Goal: Information Seeking & Learning: Check status

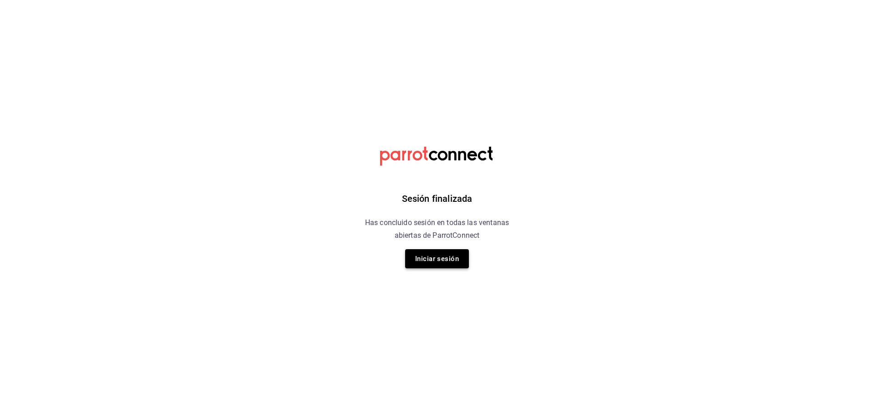
click at [438, 261] on button "Iniciar sesión" at bounding box center [437, 258] width 64 height 19
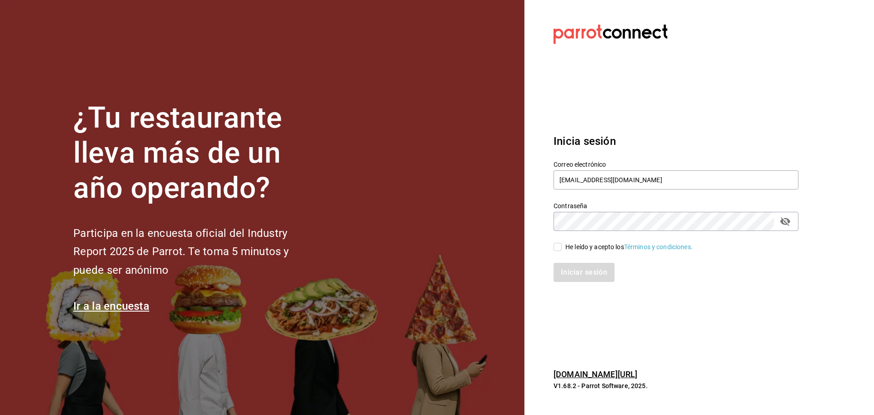
click at [557, 246] on input "He leído y acepto los Términos y condiciones." at bounding box center [557, 247] width 8 height 8
checkbox input "true"
click at [578, 274] on button "Iniciar sesión" at bounding box center [584, 272] width 62 height 19
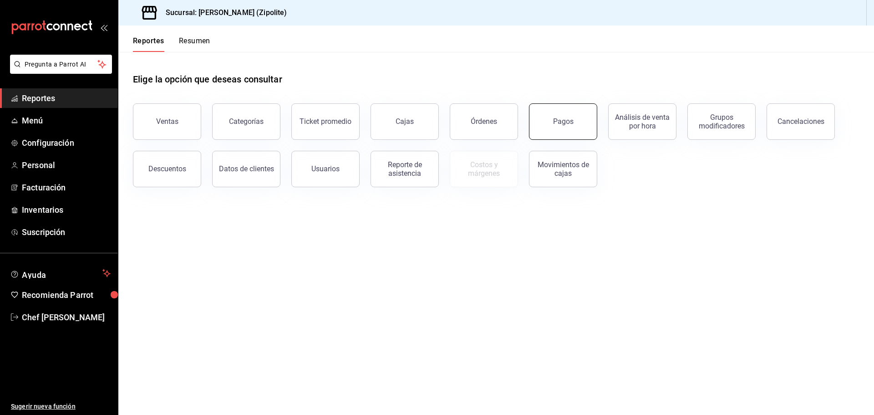
click at [572, 127] on button "Pagos" at bounding box center [563, 121] width 68 height 36
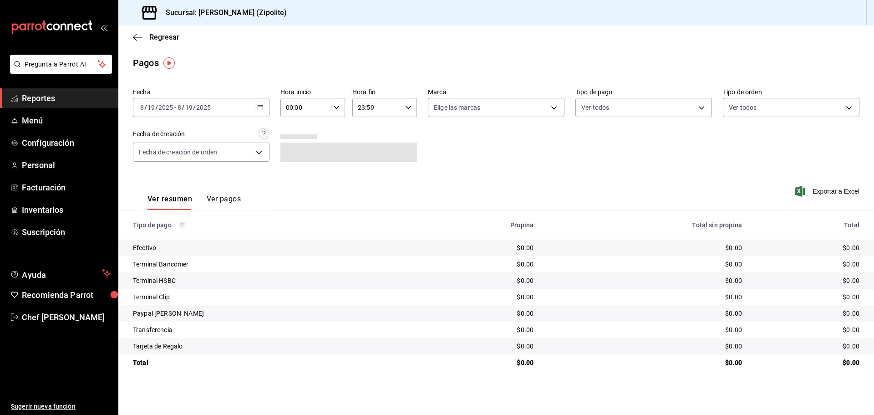
click at [261, 103] on div "[DATE] [DATE] - [DATE] [DATE]" at bounding box center [201, 107] width 137 height 19
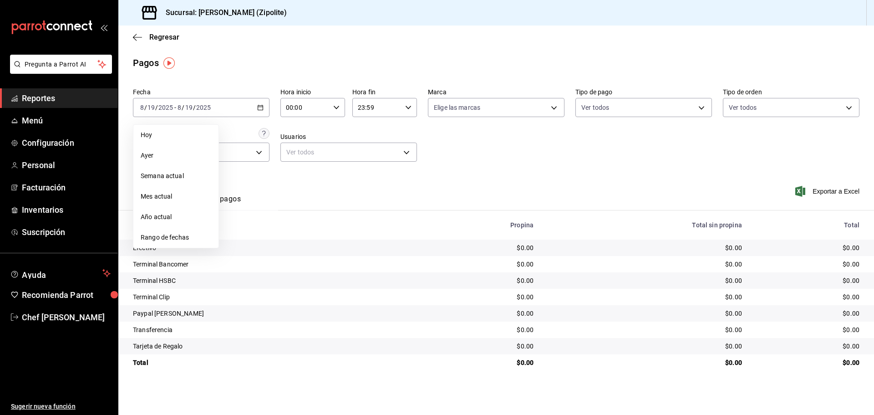
click at [179, 197] on span "Mes actual" at bounding box center [176, 197] width 71 height 10
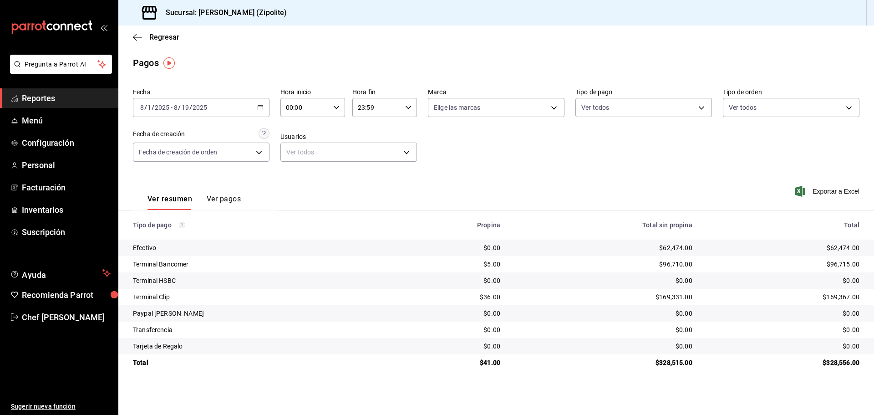
drag, startPoint x: 262, startPoint y: 105, endPoint x: 256, endPoint y: 122, distance: 17.8
click at [262, 105] on icon "button" at bounding box center [260, 107] width 6 height 6
click at [174, 239] on span "Rango de fechas" at bounding box center [176, 238] width 71 height 10
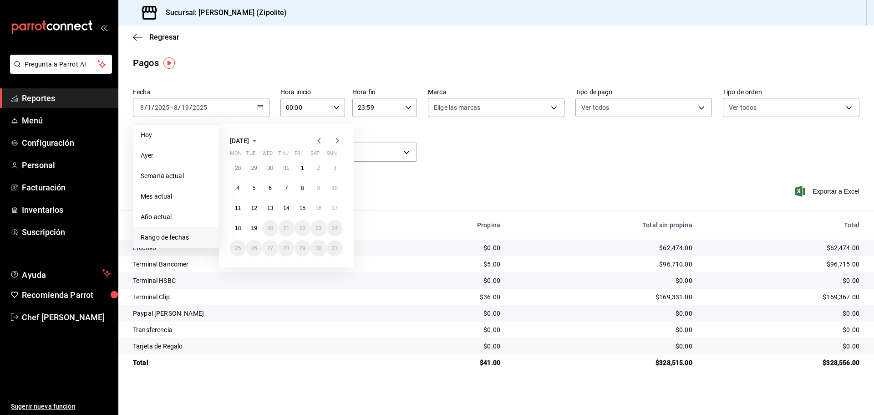
click at [249, 141] on span "[DATE]" at bounding box center [239, 140] width 19 height 7
click at [257, 187] on button "July" at bounding box center [249, 190] width 38 height 16
click at [250, 167] on button "1" at bounding box center [254, 168] width 16 height 16
click at [286, 248] on abbr "31" at bounding box center [286, 248] width 6 height 6
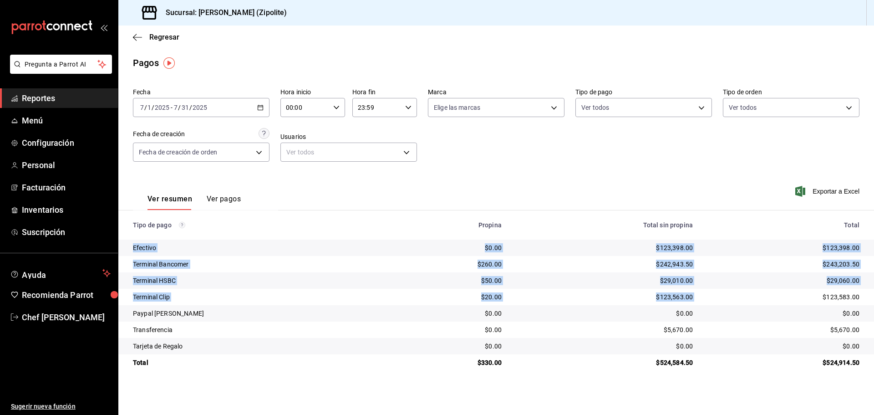
drag, startPoint x: 130, startPoint y: 248, endPoint x: 704, endPoint y: 303, distance: 576.0
click at [704, 303] on tbody "Efectivo $0.00 $123,398.00 $123,398.00 Terminal Bancomer $260.00 $242,943.50 $2…" at bounding box center [495, 304] width 755 height 131
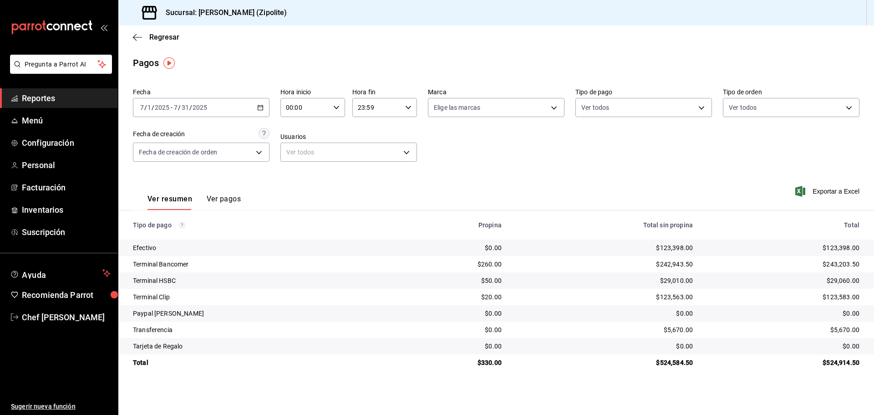
click at [687, 168] on div "Fecha [DATE] [DATE] - [DATE] [DATE] Hora inicio 00:00 Hora inicio Hora fin 23:5…" at bounding box center [496, 128] width 726 height 88
drag, startPoint x: 645, startPoint y: 263, endPoint x: 707, endPoint y: 263, distance: 61.4
click at [707, 263] on tr "Terminal Bancomer $260.00 $242,943.50 $243,203.50" at bounding box center [495, 264] width 755 height 16
click at [258, 107] on \(Stroke\) "button" at bounding box center [260, 107] width 5 height 5
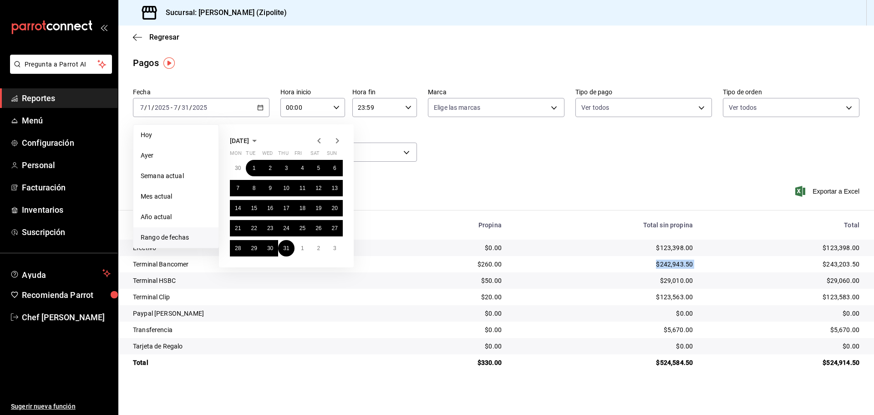
click at [260, 143] on icon "button" at bounding box center [254, 140] width 11 height 11
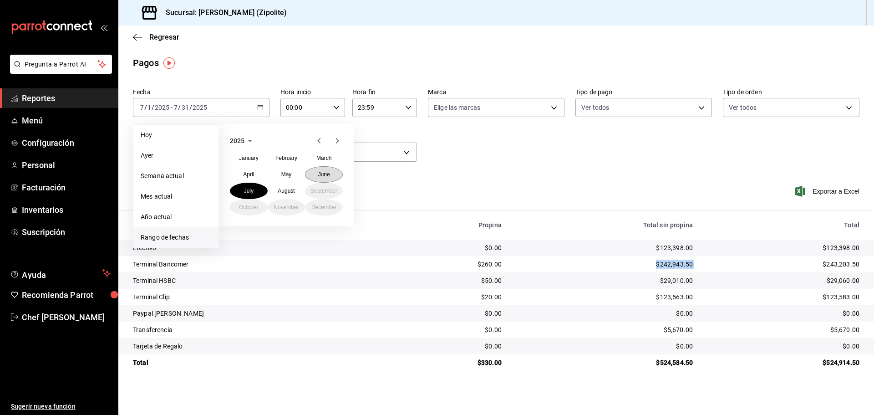
click at [319, 176] on abbr "June" at bounding box center [324, 174] width 12 height 6
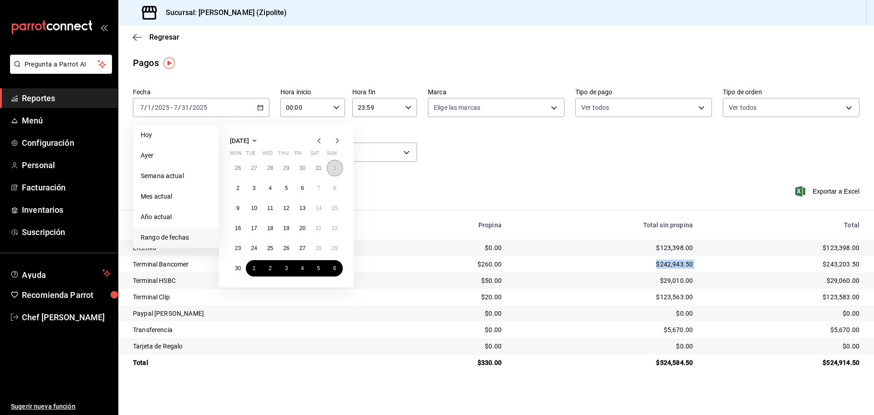
click at [334, 165] on abbr "1" at bounding box center [334, 168] width 3 height 6
click at [242, 268] on button "30" at bounding box center [238, 268] width 16 height 16
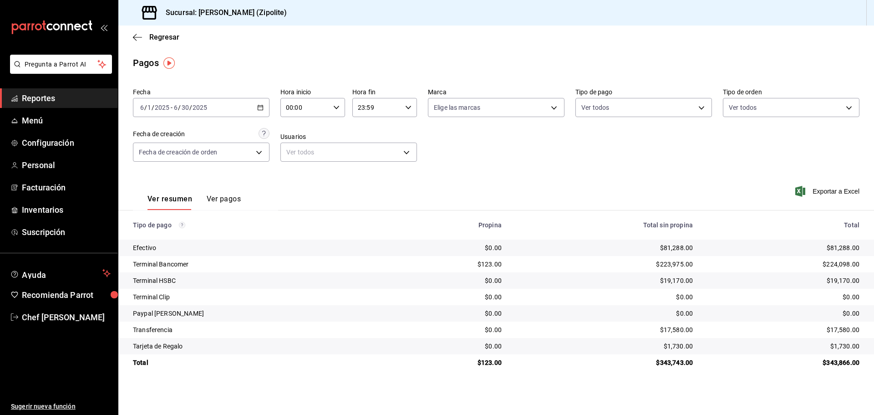
click at [263, 111] on div "[DATE] [DATE] - [DATE] [DATE]" at bounding box center [201, 107] width 137 height 19
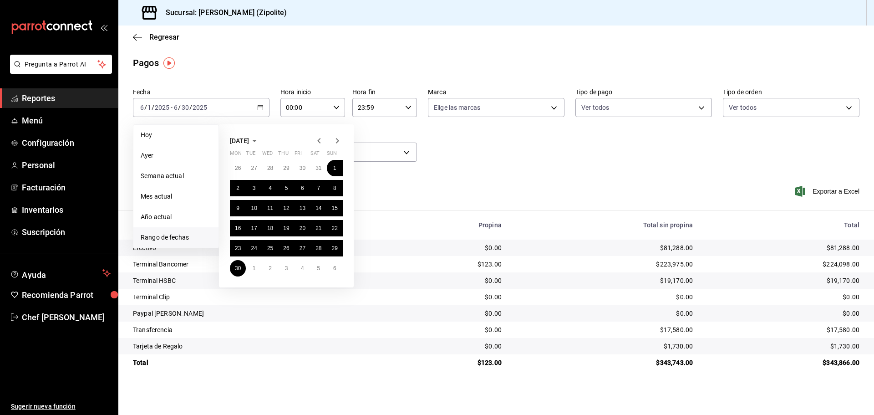
click at [260, 137] on icon "button" at bounding box center [254, 140] width 11 height 11
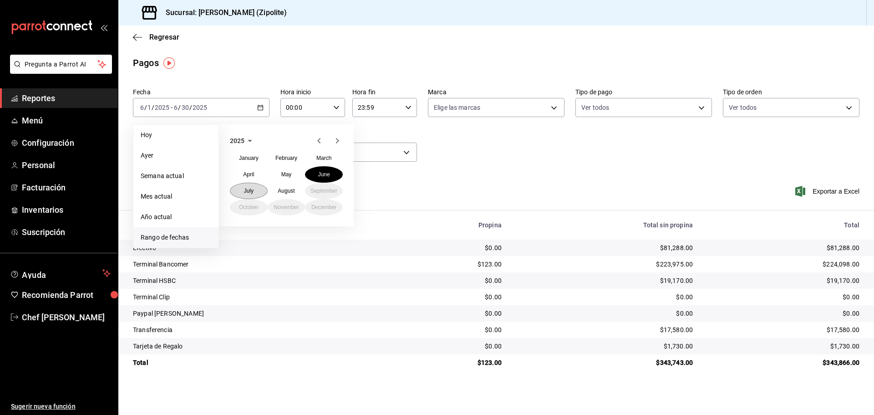
click at [259, 192] on button "July" at bounding box center [249, 190] width 38 height 16
click at [258, 164] on button "1" at bounding box center [254, 168] width 16 height 16
click at [283, 242] on button "31" at bounding box center [286, 248] width 16 height 16
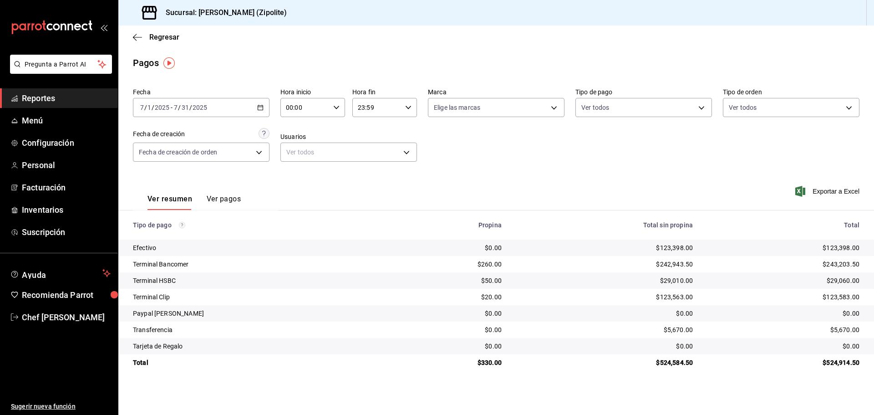
click at [754, 249] on div "$123,398.00" at bounding box center [783, 247] width 152 height 9
click at [262, 102] on div "[DATE] [DATE] - [DATE] [DATE]" at bounding box center [201, 107] width 137 height 19
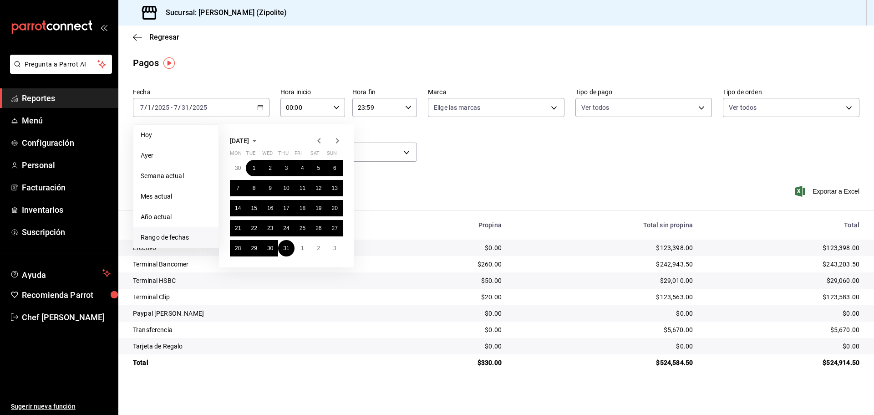
click at [339, 139] on icon "button" at bounding box center [337, 140] width 11 height 11
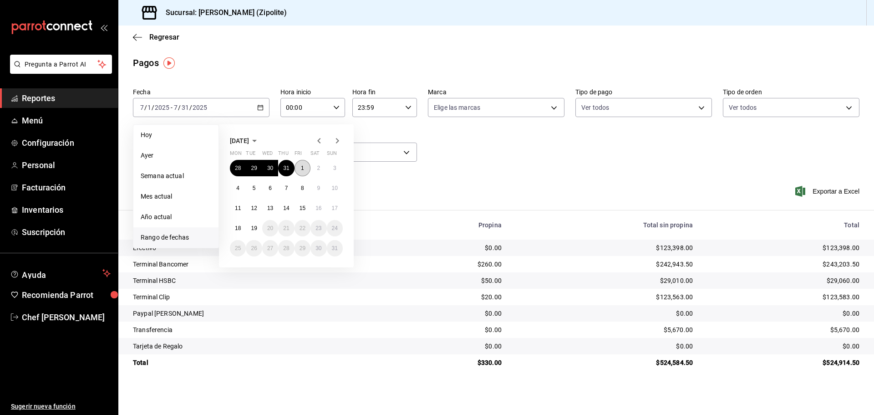
click at [301, 165] on abbr "1" at bounding box center [302, 168] width 3 height 6
click at [251, 225] on abbr "19" at bounding box center [254, 228] width 6 height 6
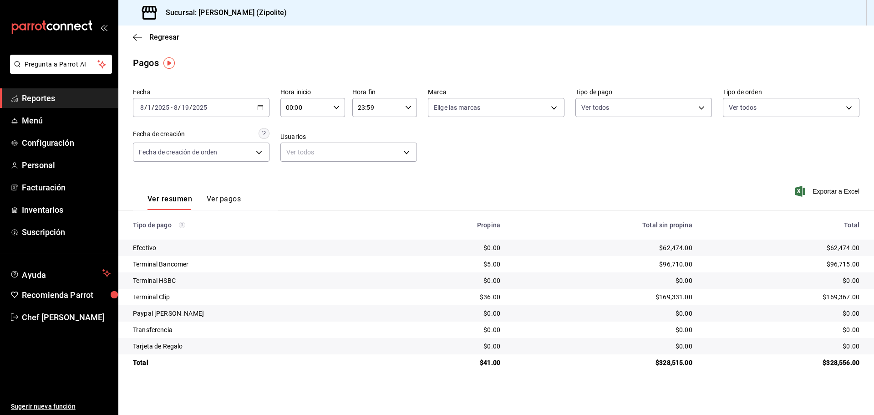
click at [521, 175] on div "Ver resumen Ver pagos Exportar a Excel" at bounding box center [495, 196] width 755 height 48
click at [263, 101] on div "[DATE] [DATE] - [DATE] [DATE]" at bounding box center [201, 107] width 137 height 19
click at [258, 107] on \(Stroke\) "button" at bounding box center [260, 107] width 5 height 5
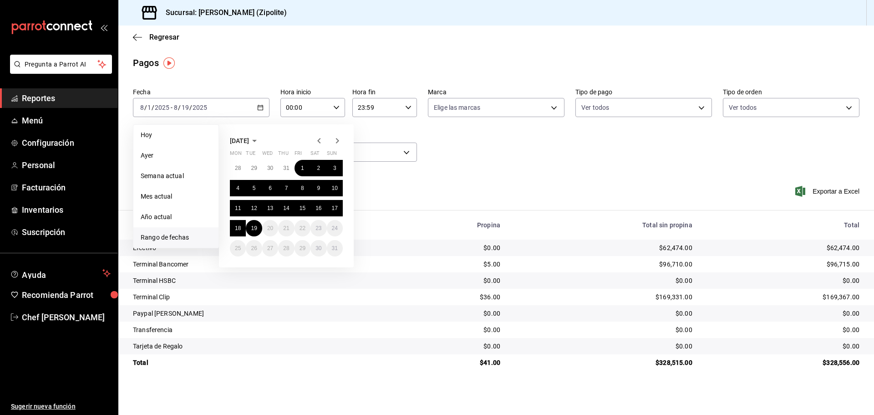
click at [260, 139] on icon "button" at bounding box center [254, 140] width 11 height 11
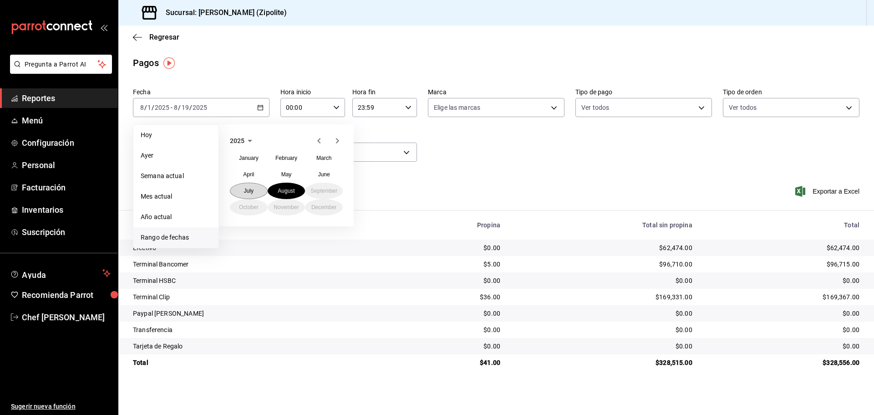
click at [255, 189] on button "July" at bounding box center [249, 190] width 38 height 16
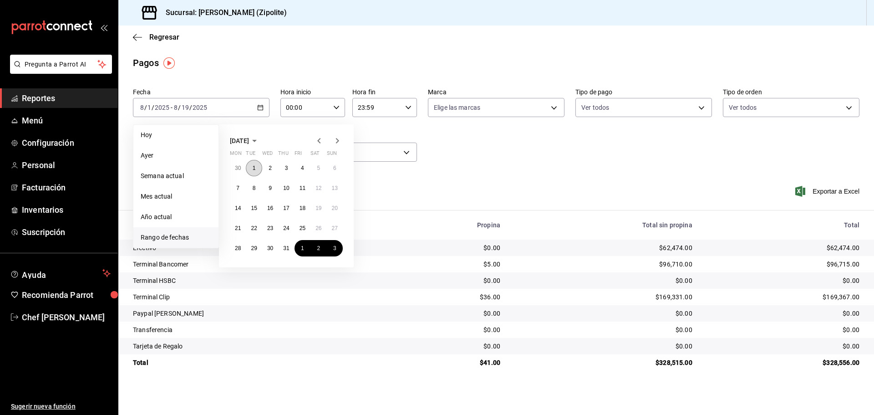
click at [257, 167] on button "1" at bounding box center [254, 168] width 16 height 16
drag, startPoint x: 286, startPoint y: 244, endPoint x: 281, endPoint y: 250, distance: 7.1
click at [281, 250] on button "31" at bounding box center [286, 248] width 16 height 16
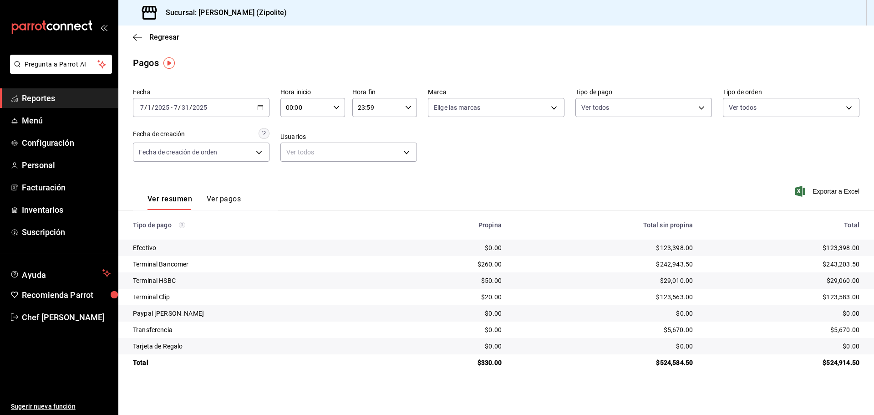
click at [497, 161] on div "Fecha [DATE] [DATE] - [DATE] [DATE] Hora inicio 00:00 Hora inicio Hora fin 23:5…" at bounding box center [496, 128] width 726 height 88
click at [265, 106] on div "[DATE] [DATE] - [DATE] [DATE]" at bounding box center [201, 107] width 137 height 19
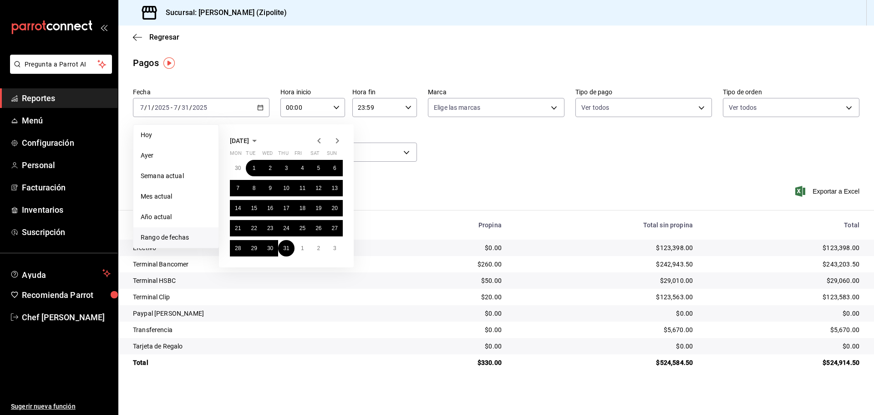
click at [338, 142] on icon "button" at bounding box center [337, 140] width 3 height 5
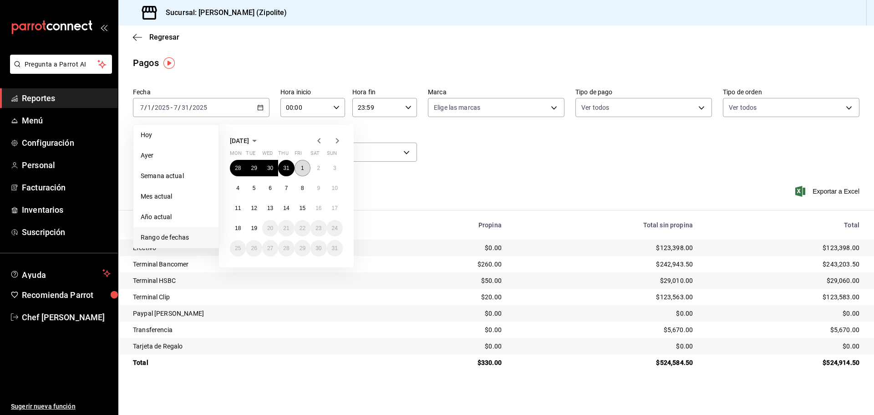
click at [303, 168] on abbr "1" at bounding box center [302, 168] width 3 height 6
click at [257, 226] on button "19" at bounding box center [254, 228] width 16 height 16
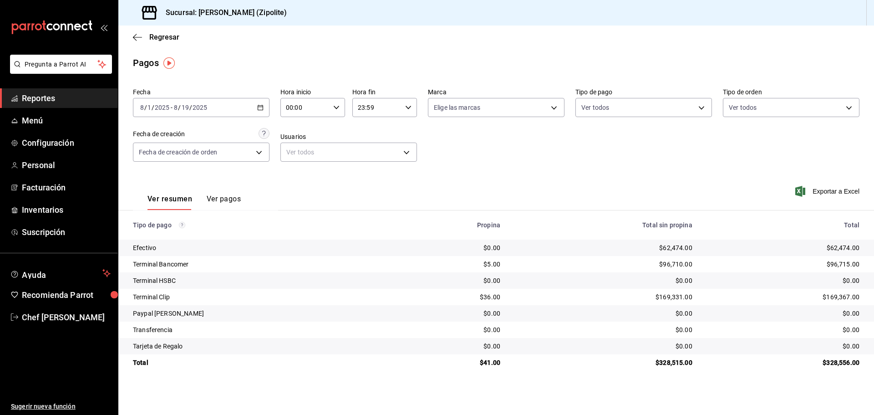
click at [256, 103] on div "[DATE] [DATE] - [DATE] [DATE]" at bounding box center [201, 107] width 137 height 19
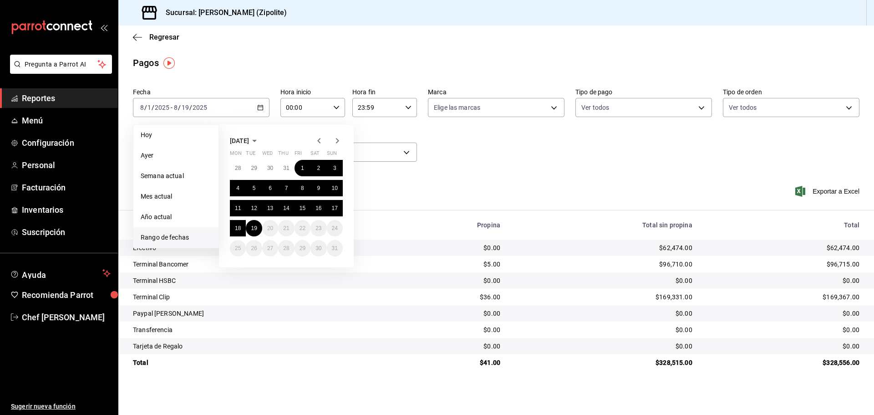
click at [319, 141] on icon "button" at bounding box center [319, 140] width 11 height 11
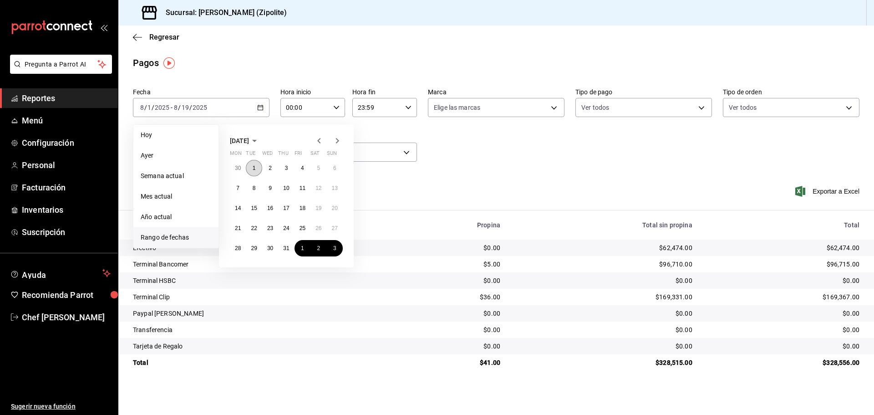
click at [259, 164] on button "1" at bounding box center [254, 168] width 16 height 16
click at [285, 249] on abbr "31" at bounding box center [286, 248] width 6 height 6
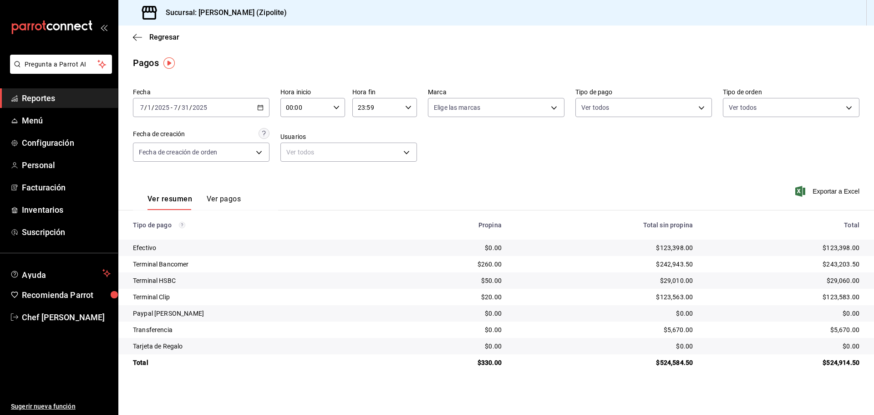
click at [255, 103] on div "[DATE] [DATE] - [DATE] [DATE]" at bounding box center [201, 107] width 137 height 19
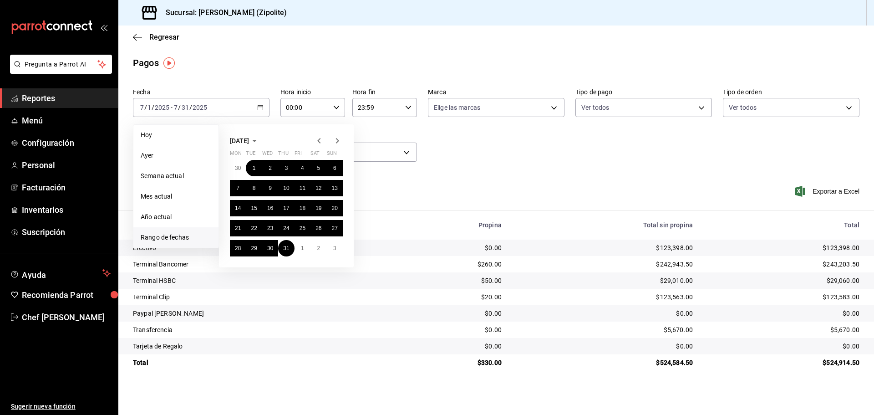
click at [319, 147] on div "[DATE] Mon Tue Wed Thu Fri Sat Sun 30 1 2 3 4 5 6 7 8 9 10 11 12 13 14 15 16 17…" at bounding box center [286, 195] width 135 height 143
click at [320, 144] on icon "button" at bounding box center [319, 140] width 11 height 11
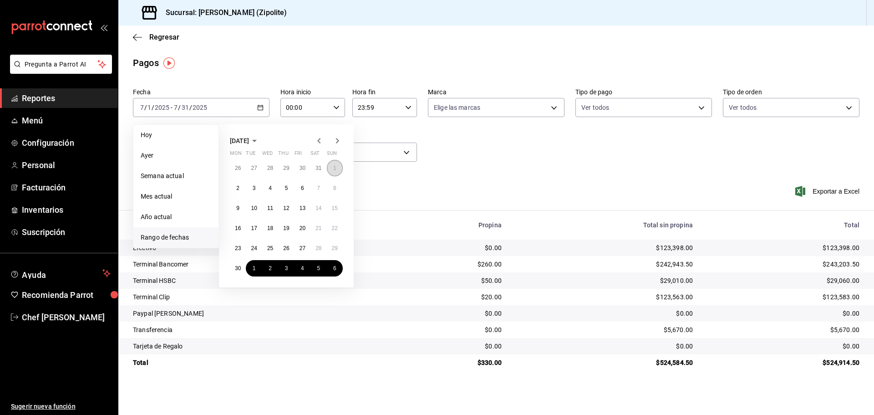
click at [336, 167] on button "1" at bounding box center [335, 168] width 16 height 16
click at [243, 268] on button "30" at bounding box center [238, 268] width 16 height 16
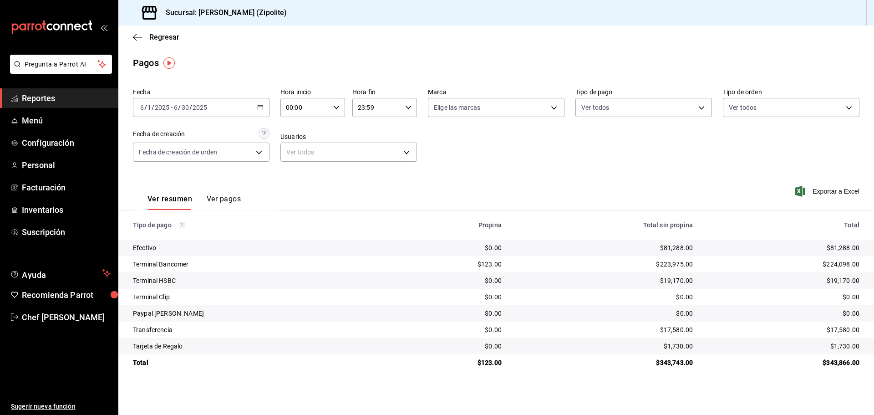
click at [267, 107] on div "[DATE] [DATE] - [DATE] [DATE]" at bounding box center [201, 107] width 137 height 19
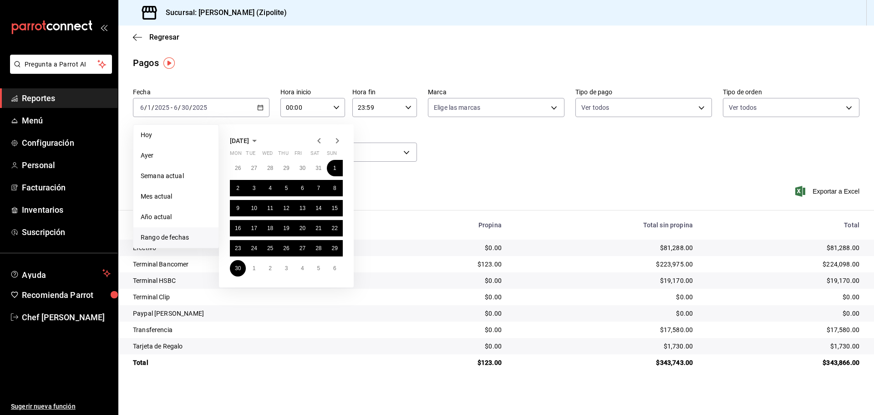
click at [316, 142] on icon "button" at bounding box center [319, 140] width 11 height 11
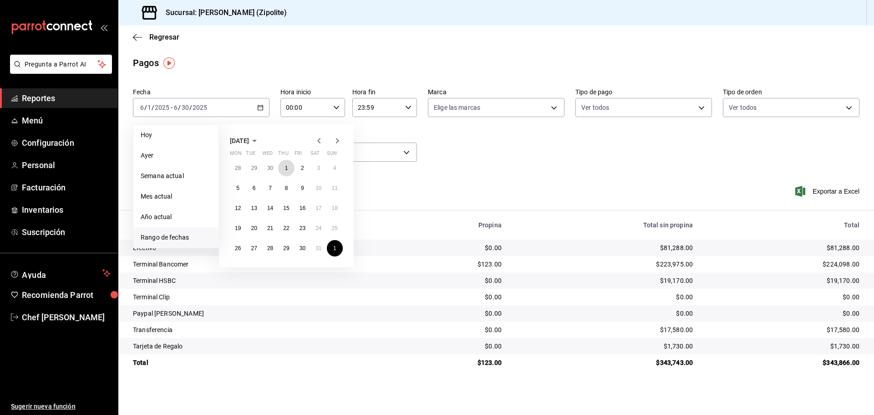
drag, startPoint x: 289, startPoint y: 168, endPoint x: 297, endPoint y: 180, distance: 13.8
click at [290, 168] on button "1" at bounding box center [286, 168] width 16 height 16
click at [314, 251] on button "31" at bounding box center [318, 248] width 16 height 16
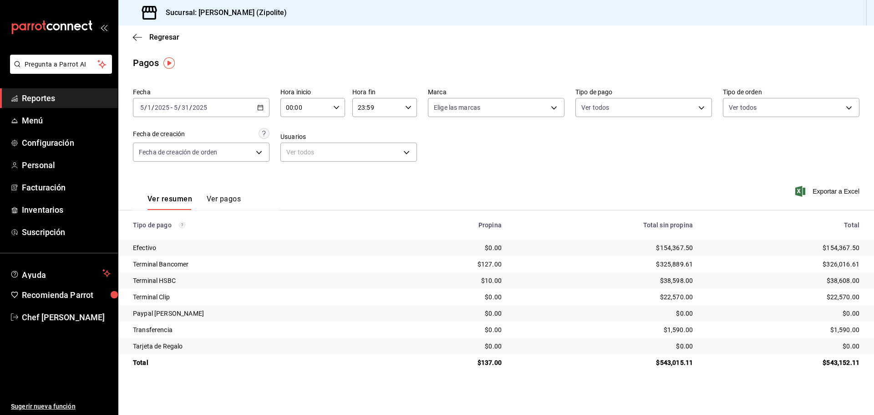
click at [264, 106] on div "[DATE] [DATE] - [DATE] [DATE]" at bounding box center [201, 107] width 137 height 19
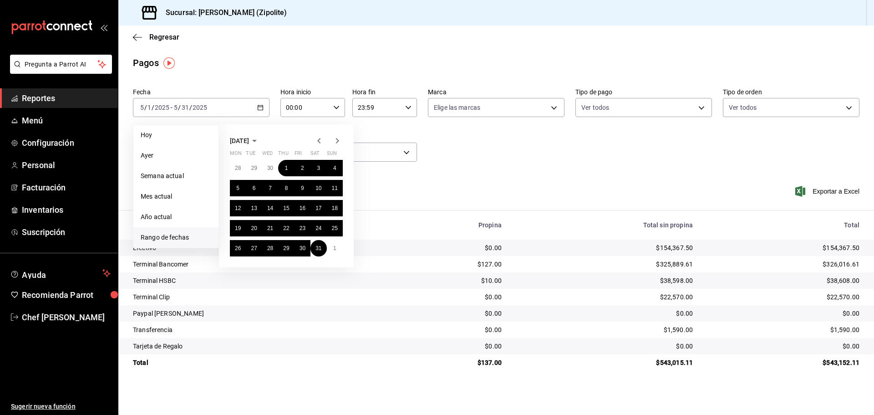
drag, startPoint x: 336, startPoint y: 142, endPoint x: 307, endPoint y: 156, distance: 32.6
click at [336, 142] on icon "button" at bounding box center [337, 140] width 11 height 11
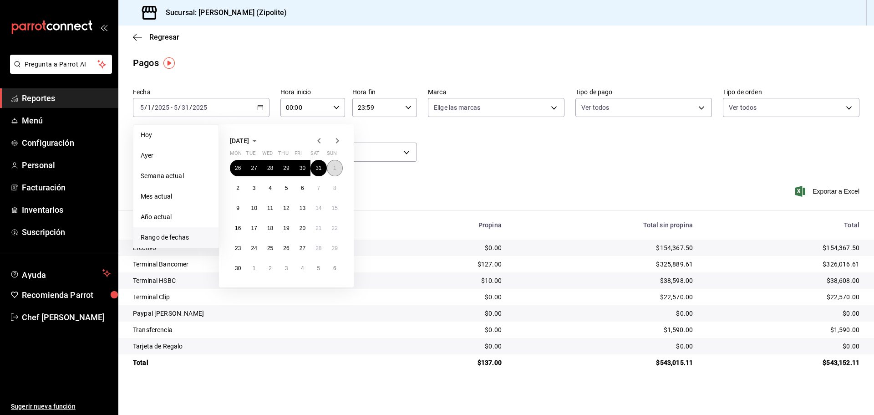
click at [333, 170] on abbr "1" at bounding box center [334, 168] width 3 height 6
click at [233, 266] on button "30" at bounding box center [238, 268] width 16 height 16
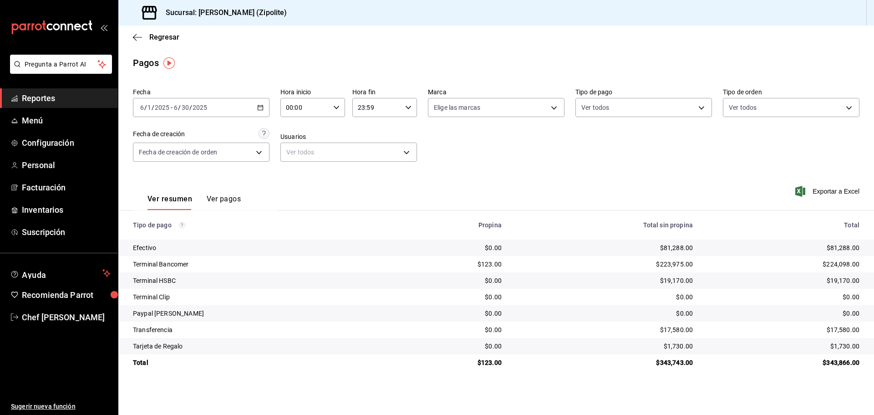
click at [260, 108] on icon "button" at bounding box center [260, 107] width 6 height 6
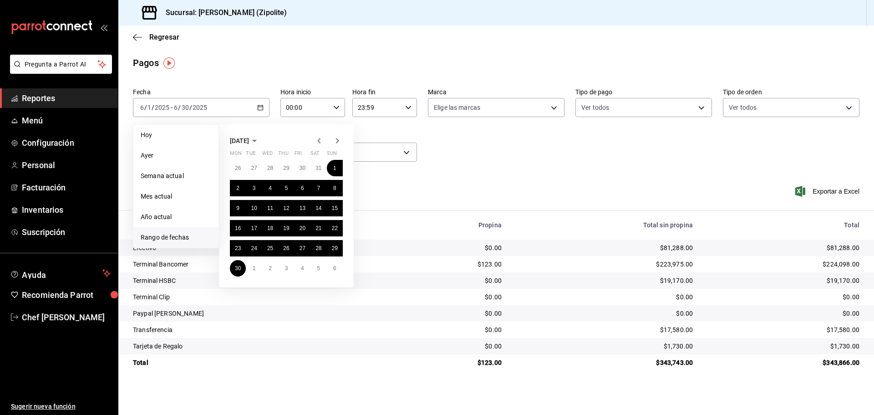
click at [260, 141] on icon "button" at bounding box center [254, 140] width 11 height 11
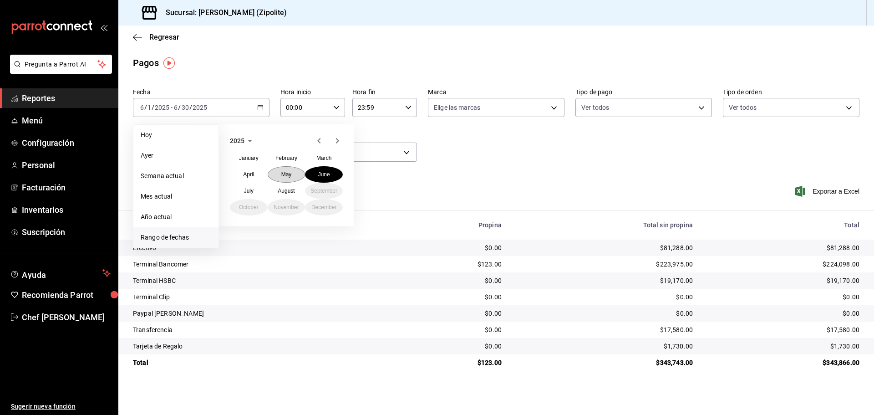
click at [287, 172] on abbr "May" at bounding box center [286, 174] width 10 height 6
click at [281, 175] on div "28 29 30 1 2 3 4 5 6 7 8 9 10 11 12 13 14 15 16 17 18 19 20 21 22 23 24 25 26 2…" at bounding box center [286, 208] width 113 height 96
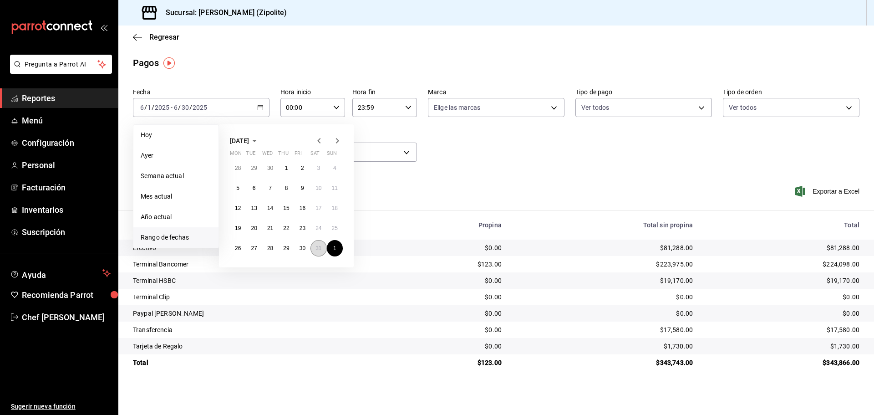
click at [318, 245] on abbr "31" at bounding box center [318, 248] width 6 height 6
click at [290, 172] on button "1" at bounding box center [286, 168] width 16 height 16
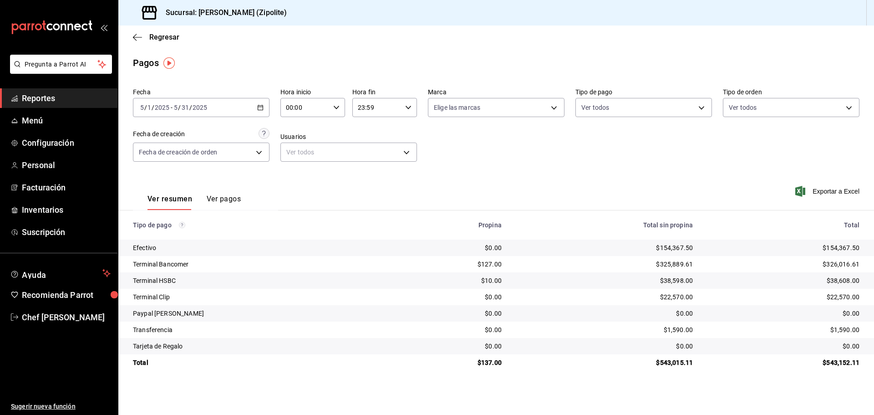
click at [263, 108] on \(Stroke\) "button" at bounding box center [260, 107] width 5 height 5
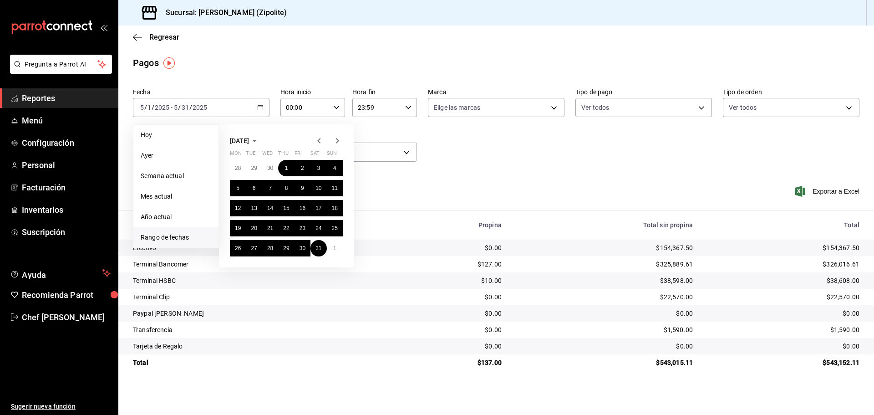
click at [260, 137] on icon "button" at bounding box center [254, 140] width 11 height 11
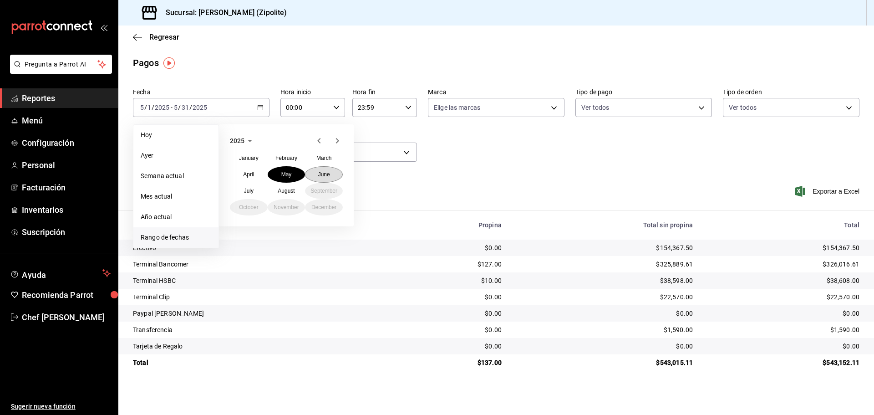
click at [322, 176] on abbr "June" at bounding box center [324, 174] width 12 height 6
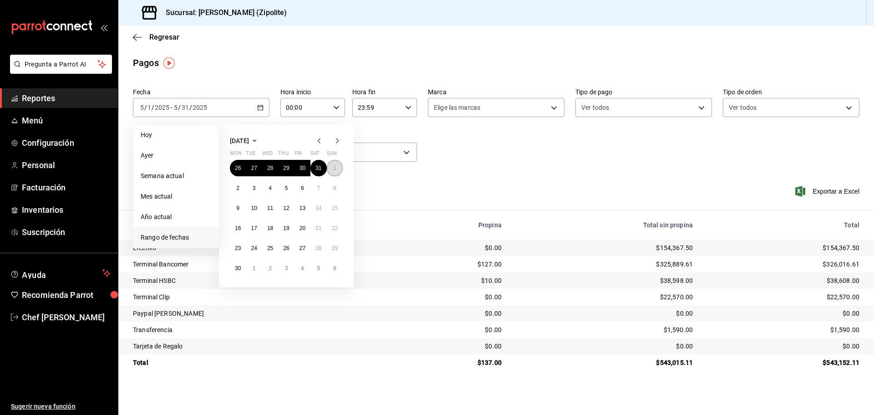
click at [332, 170] on button "1" at bounding box center [335, 168] width 16 height 16
click at [242, 269] on button "30" at bounding box center [238, 268] width 16 height 16
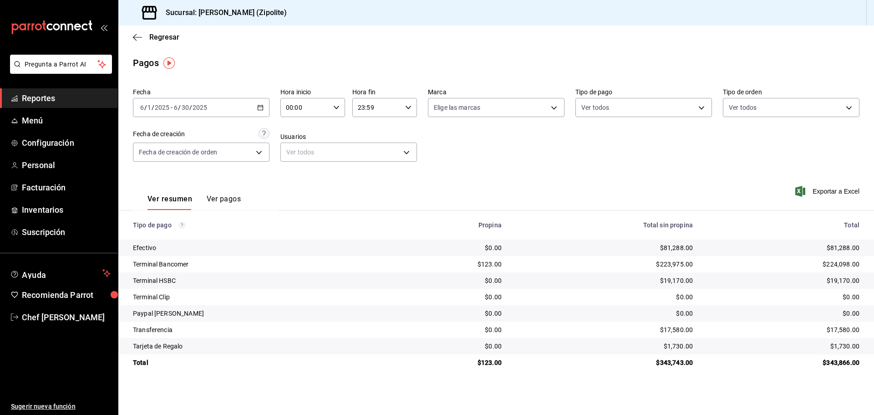
click at [264, 106] on div "[DATE] [DATE] - [DATE] [DATE]" at bounding box center [201, 107] width 137 height 19
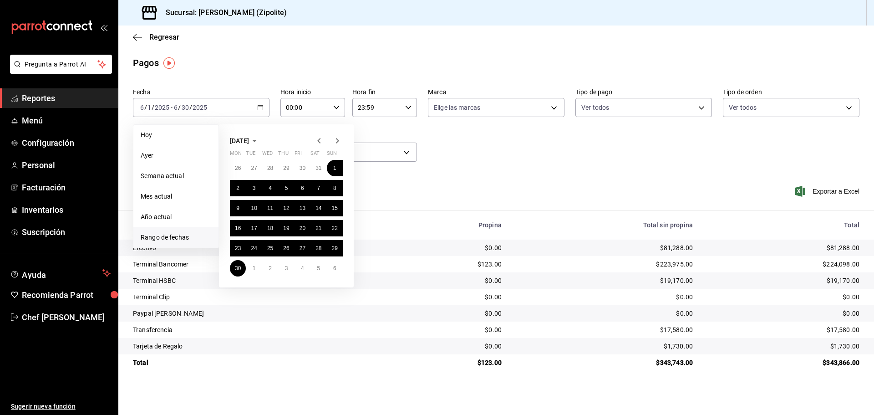
click at [260, 141] on icon "button" at bounding box center [254, 140] width 11 height 11
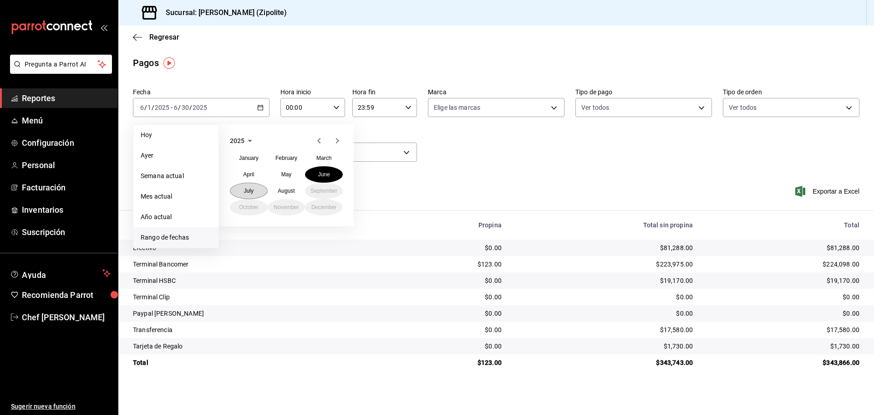
click at [257, 185] on button "July" at bounding box center [249, 190] width 38 height 16
click at [258, 169] on button "1" at bounding box center [254, 168] width 16 height 16
click at [288, 245] on abbr "31" at bounding box center [286, 248] width 6 height 6
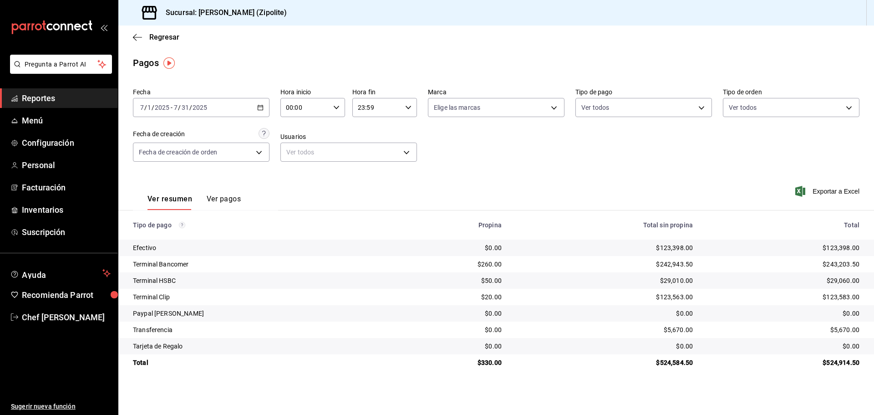
click at [263, 108] on \(Stroke\) "button" at bounding box center [260, 107] width 5 height 5
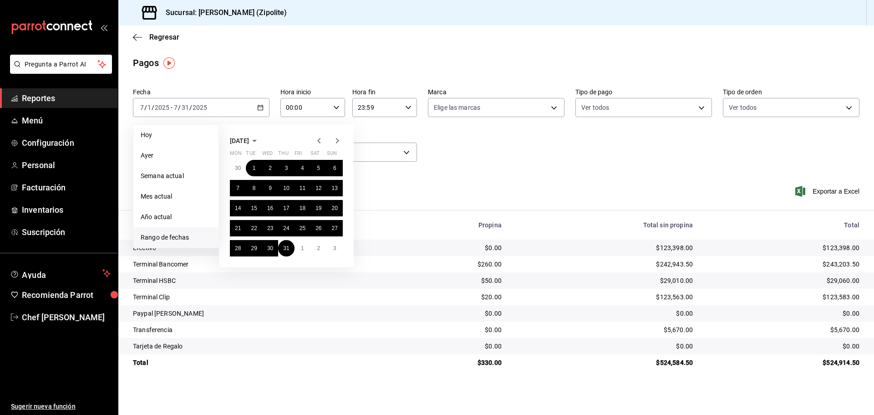
click at [260, 138] on icon "button" at bounding box center [254, 140] width 11 height 11
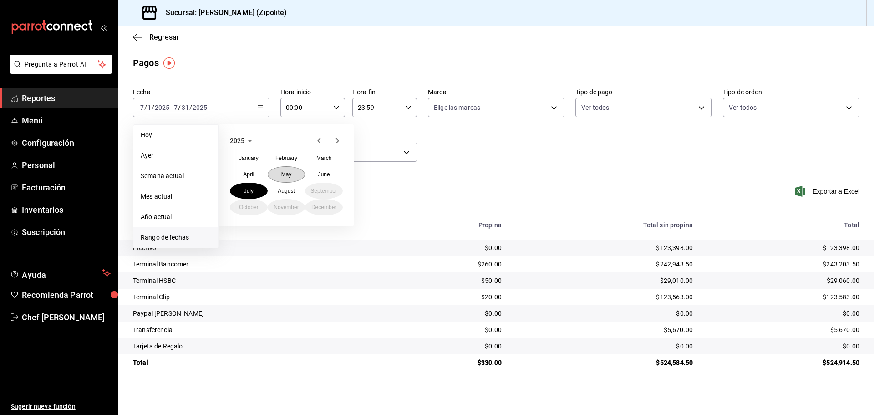
click at [290, 175] on abbr "May" at bounding box center [286, 174] width 10 height 6
drag, startPoint x: 291, startPoint y: 169, endPoint x: 303, endPoint y: 206, distance: 39.0
click at [291, 168] on button "1" at bounding box center [286, 168] width 16 height 16
click at [316, 246] on abbr "31" at bounding box center [318, 248] width 6 height 6
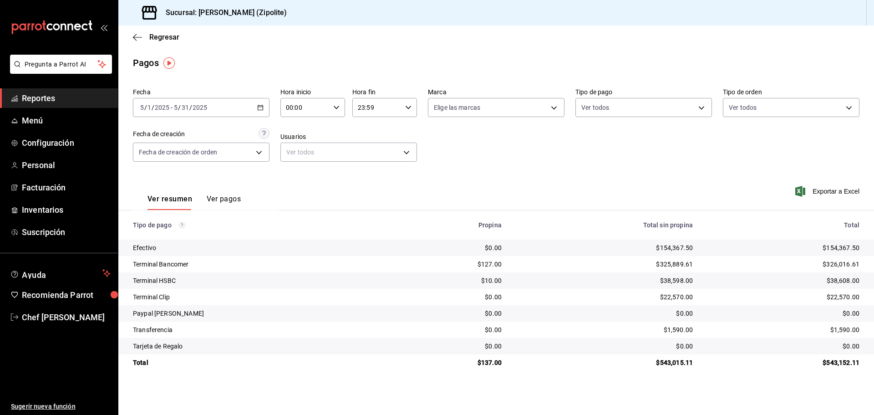
click at [263, 106] on \(Stroke\) "button" at bounding box center [260, 107] width 5 height 5
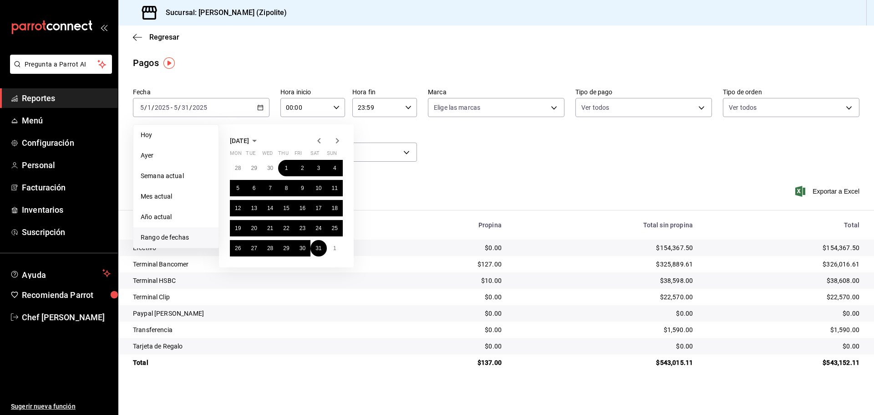
click at [260, 137] on icon "button" at bounding box center [254, 140] width 11 height 11
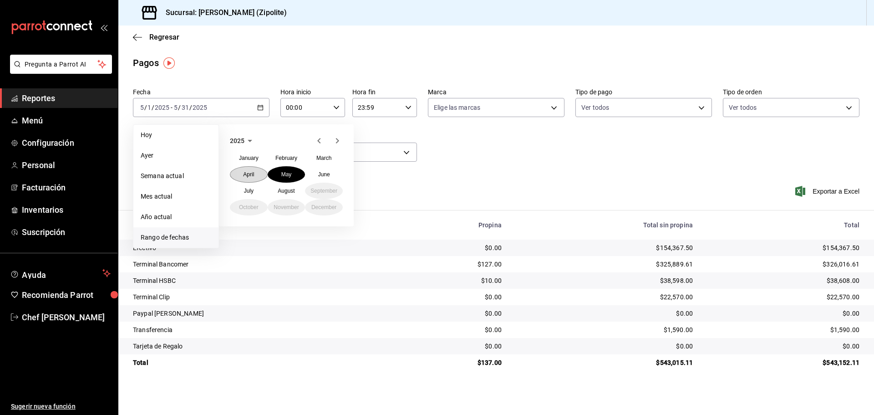
click at [246, 174] on abbr "April" at bounding box center [248, 174] width 11 height 6
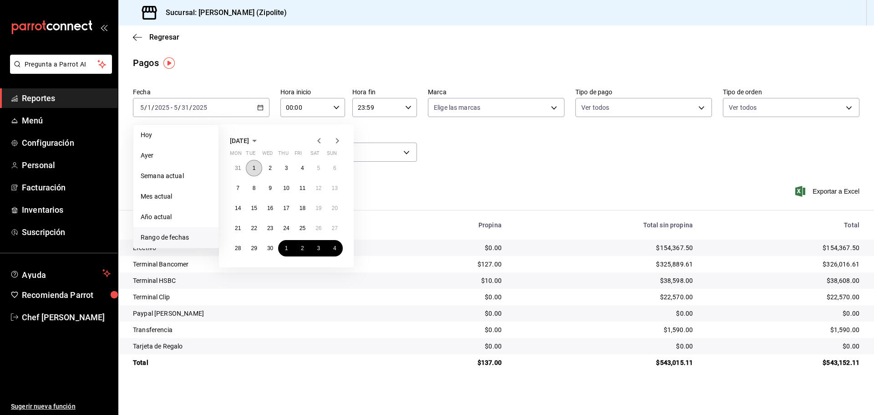
click at [253, 168] on abbr "1" at bounding box center [254, 168] width 3 height 6
click at [271, 244] on button "30" at bounding box center [270, 248] width 16 height 16
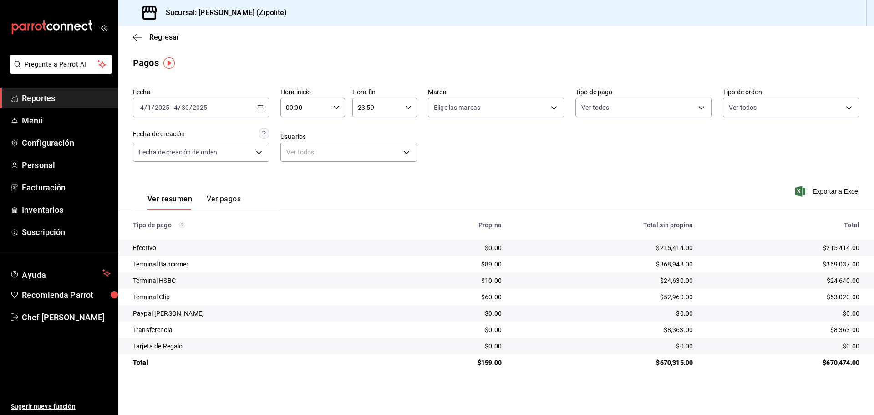
click at [255, 104] on div "[DATE] [DATE] - [DATE] [DATE]" at bounding box center [201, 107] width 137 height 19
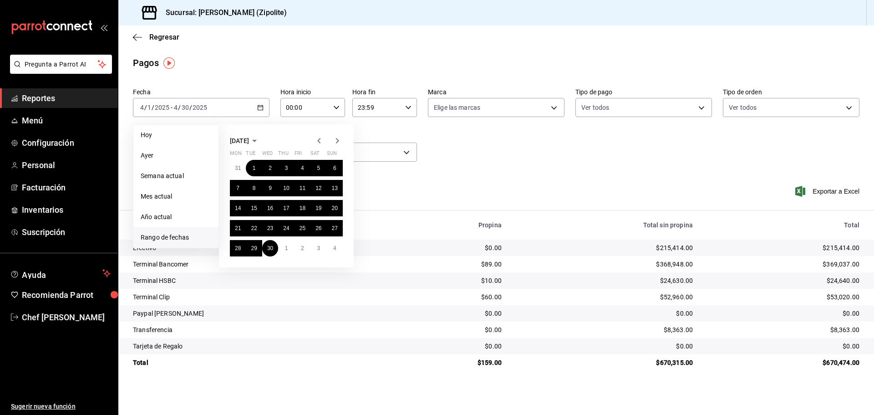
click at [249, 143] on span "[DATE]" at bounding box center [239, 140] width 19 height 7
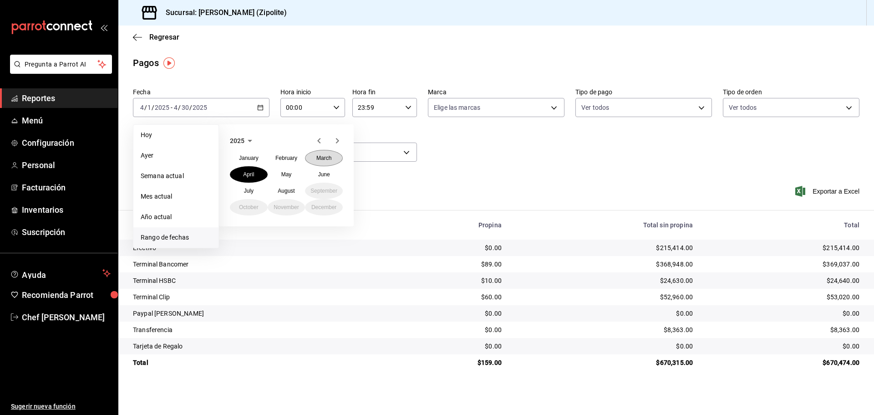
click at [333, 151] on button "March" at bounding box center [324, 158] width 38 height 16
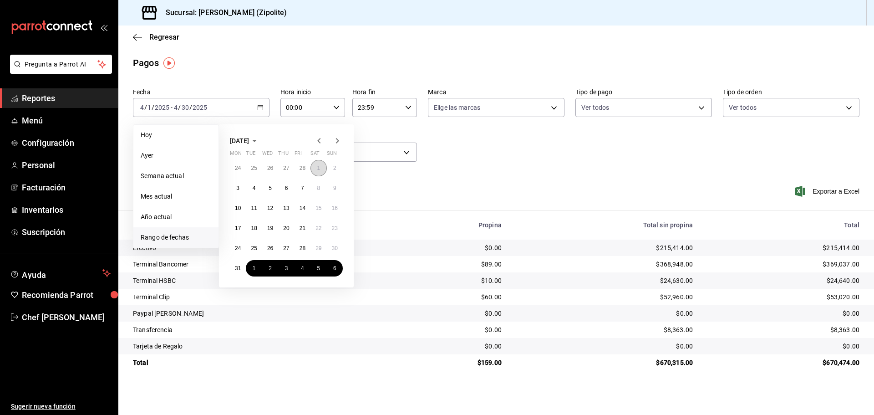
click at [316, 170] on button "1" at bounding box center [318, 168] width 16 height 16
click at [239, 267] on abbr "31" at bounding box center [238, 268] width 6 height 6
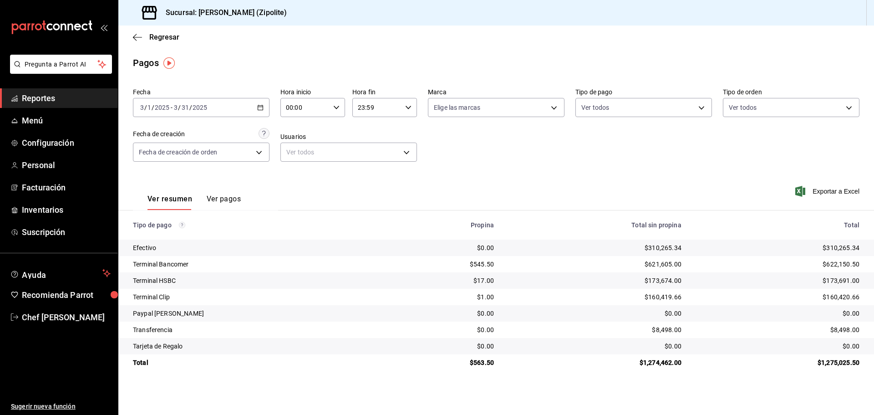
click at [261, 107] on icon "button" at bounding box center [260, 107] width 6 height 6
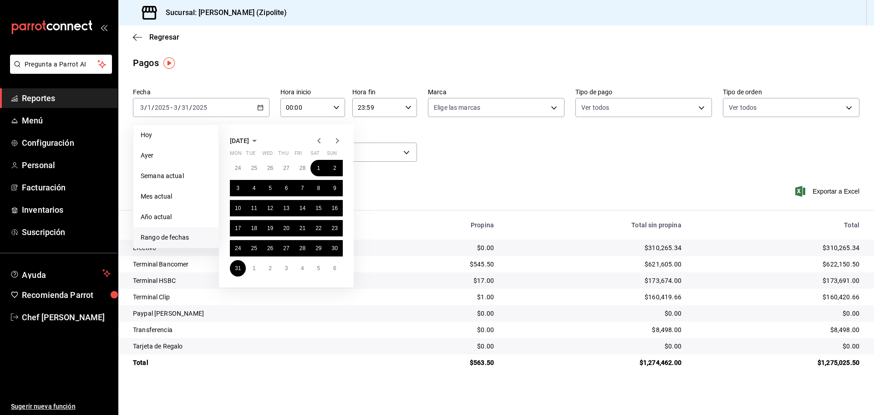
click at [260, 140] on icon "button" at bounding box center [254, 140] width 11 height 11
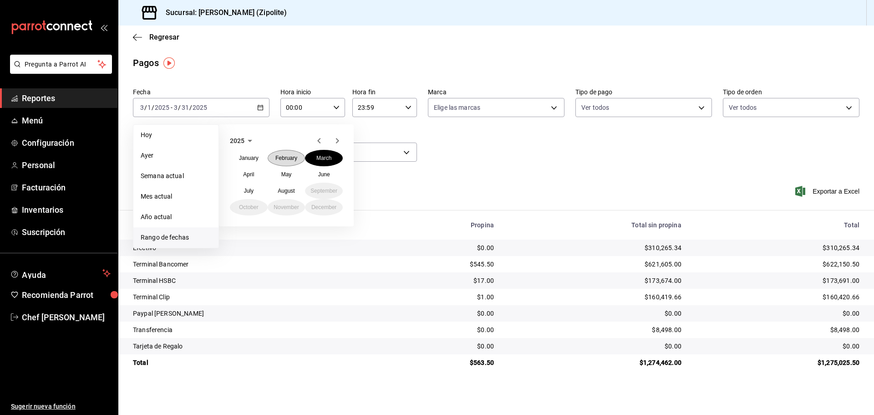
click at [276, 160] on abbr "February" at bounding box center [286, 158] width 22 height 6
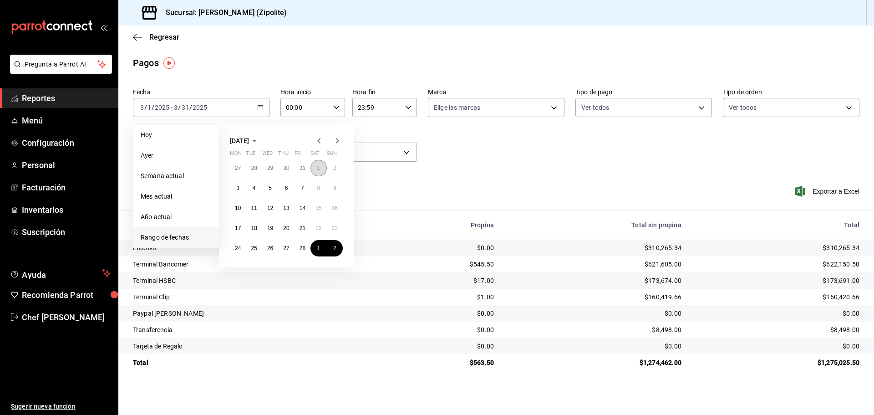
click at [312, 168] on button "1" at bounding box center [318, 168] width 16 height 16
click at [307, 248] on button "28" at bounding box center [302, 248] width 16 height 16
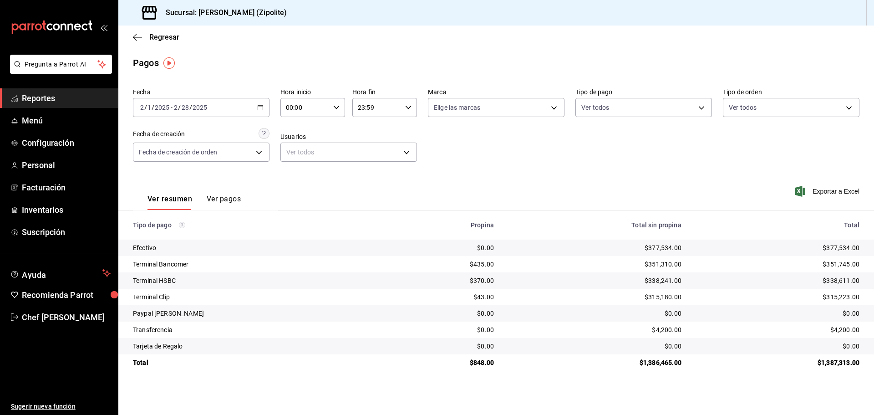
click at [253, 109] on div "[DATE] [DATE] - [DATE] [DATE]" at bounding box center [201, 107] width 137 height 19
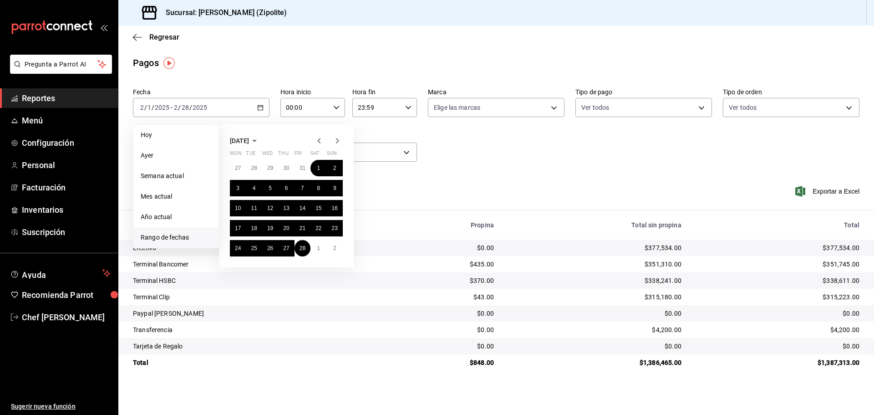
drag, startPoint x: 282, startPoint y: 144, endPoint x: 275, endPoint y: 144, distance: 6.8
click at [260, 144] on icon "button" at bounding box center [254, 140] width 11 height 11
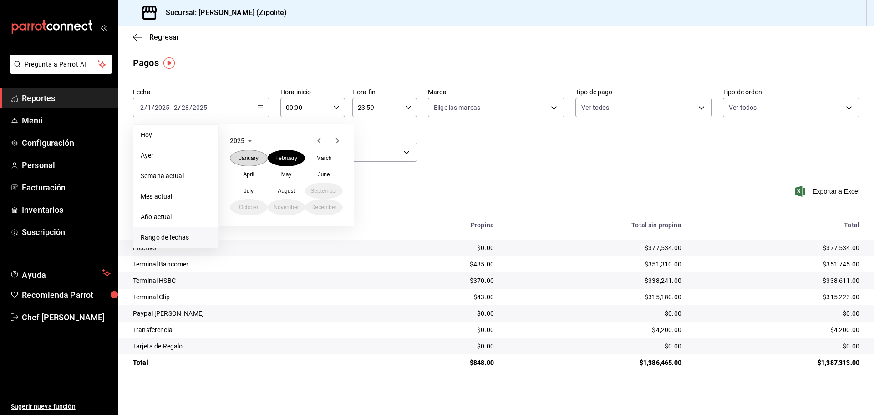
click at [258, 158] on abbr "January" at bounding box center [249, 158] width 20 height 6
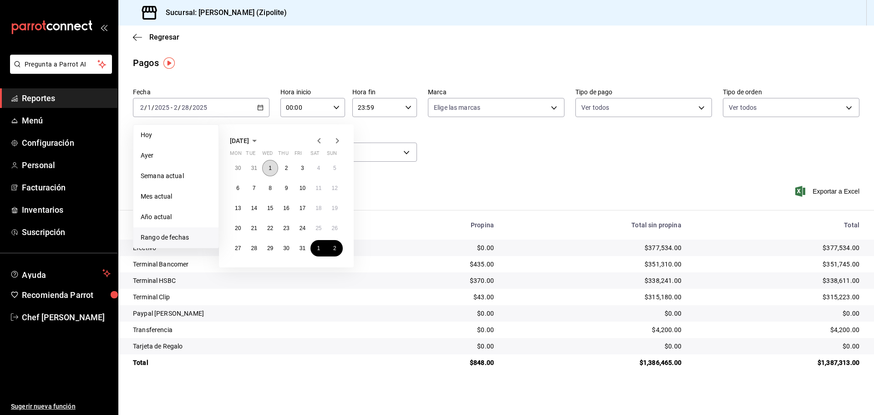
click at [268, 171] on abbr "1" at bounding box center [269, 168] width 3 height 6
click at [298, 248] on button "31" at bounding box center [302, 248] width 16 height 16
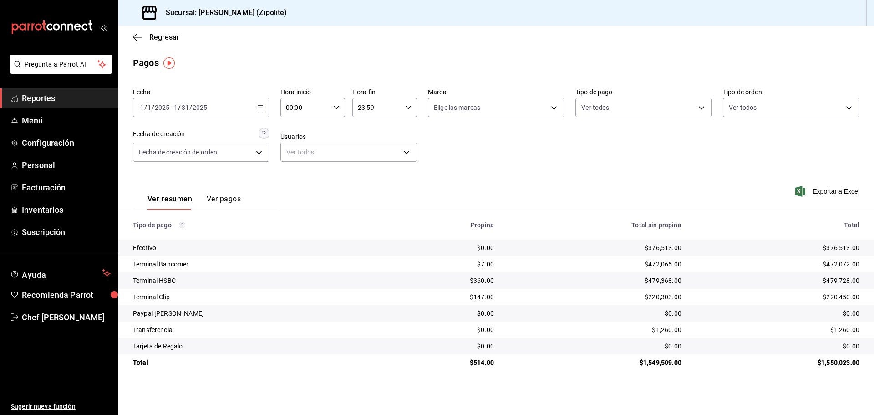
click at [265, 102] on div "[DATE] [DATE] - [DATE] [DATE]" at bounding box center [201, 107] width 137 height 19
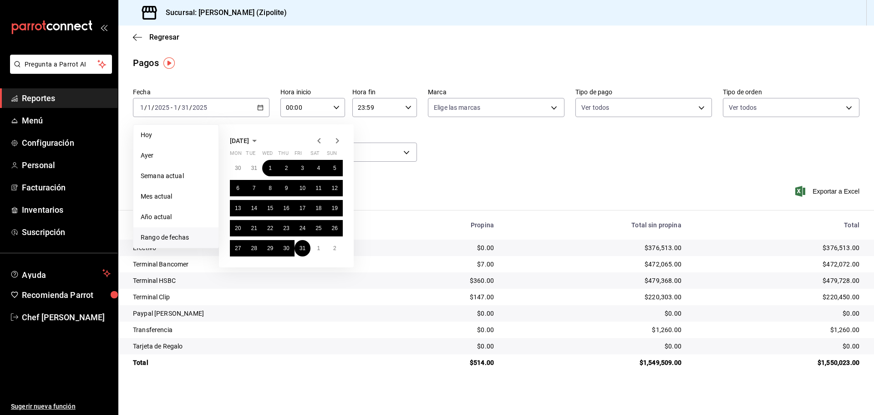
click at [257, 140] on icon "button" at bounding box center [254, 141] width 5 height 2
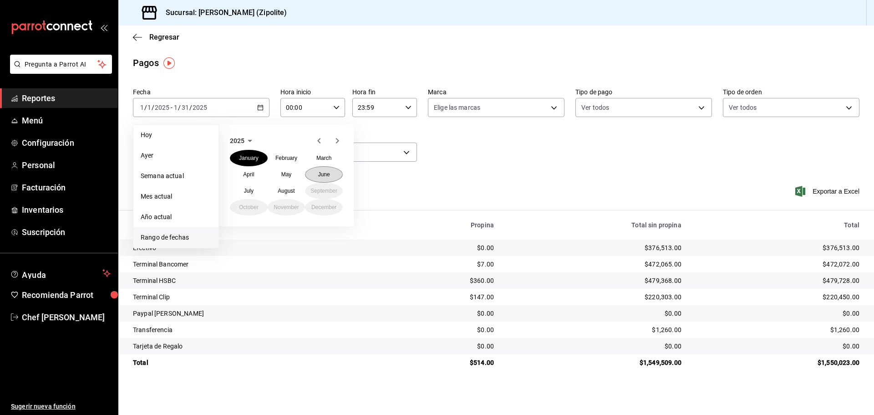
click at [325, 175] on abbr "June" at bounding box center [324, 174] width 12 height 6
click at [329, 166] on button "1" at bounding box center [335, 168] width 16 height 16
click at [239, 263] on button "30" at bounding box center [238, 268] width 16 height 16
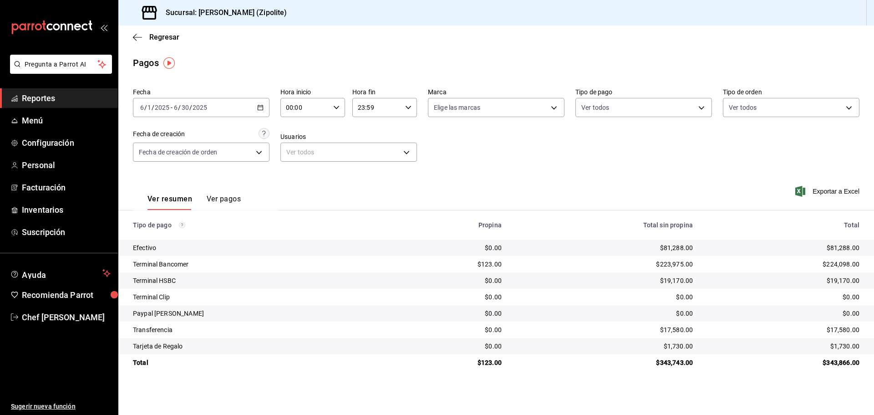
click at [268, 106] on div "[DATE] [DATE] - [DATE] [DATE]" at bounding box center [201, 107] width 137 height 19
click at [259, 106] on icon "button" at bounding box center [260, 107] width 6 height 6
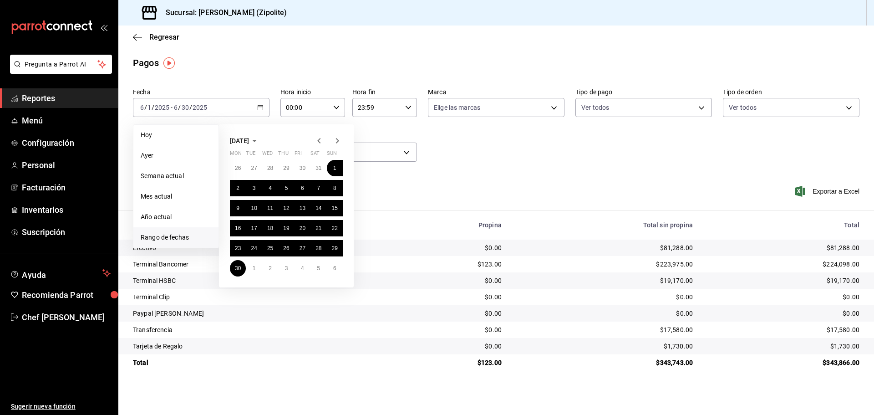
click at [249, 140] on span "[DATE]" at bounding box center [239, 140] width 19 height 7
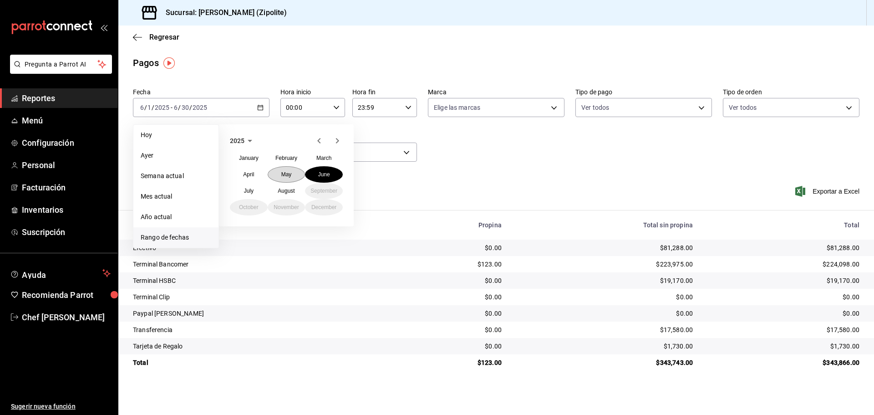
click at [281, 174] on button "May" at bounding box center [287, 174] width 38 height 16
click at [286, 166] on abbr "1" at bounding box center [286, 168] width 3 height 6
click at [323, 249] on button "31" at bounding box center [318, 248] width 16 height 16
